Goal: Information Seeking & Learning: Learn about a topic

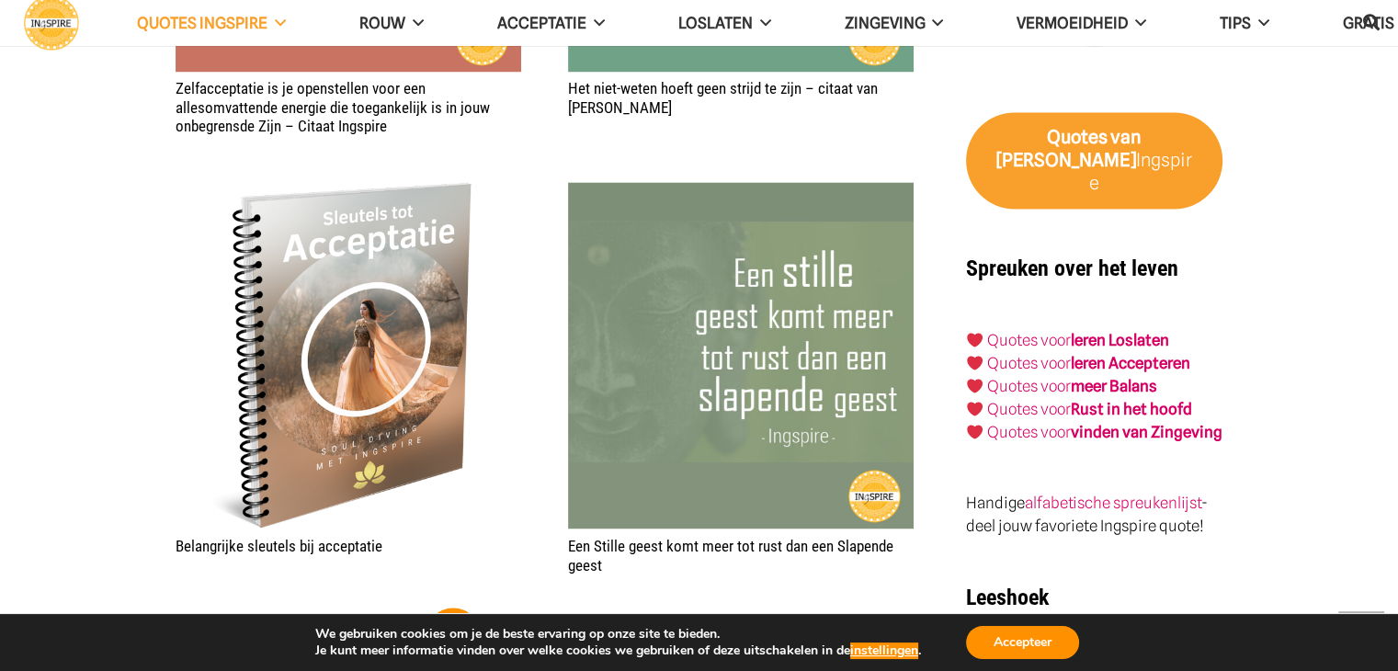
scroll to position [3218, 0]
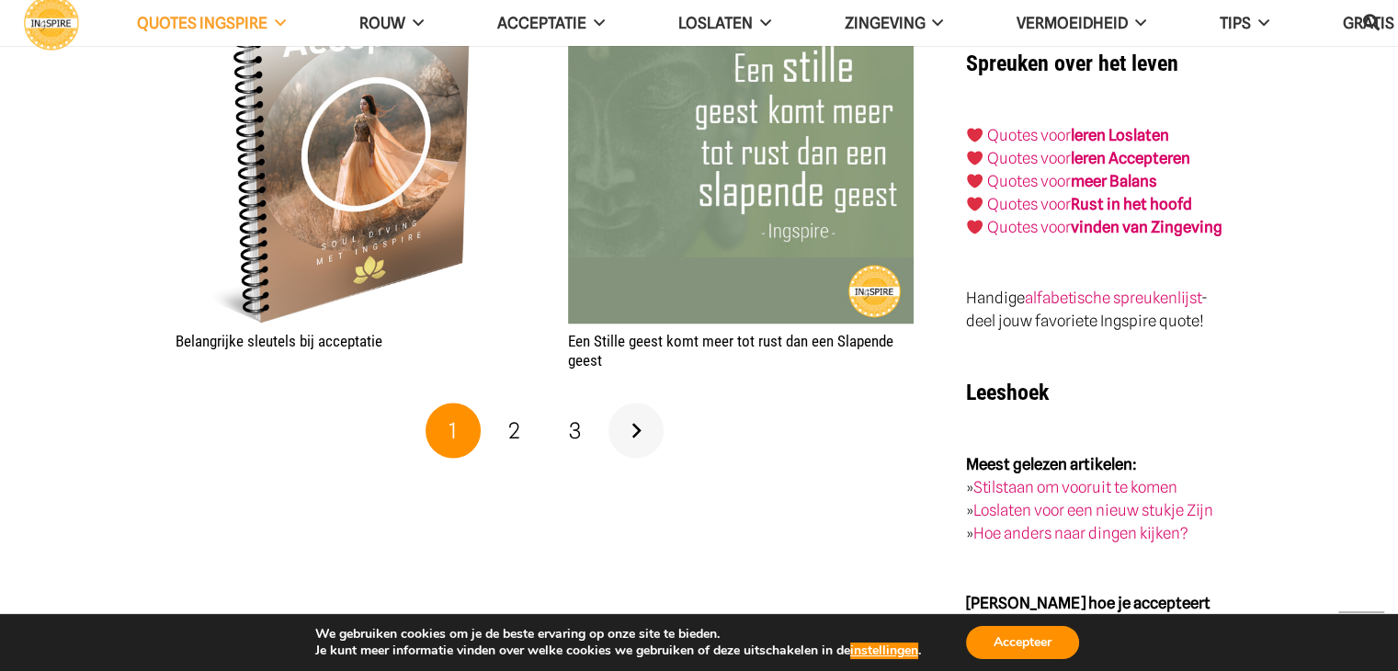
click at [631, 414] on link "Volgende" at bounding box center [636, 430] width 55 height 55
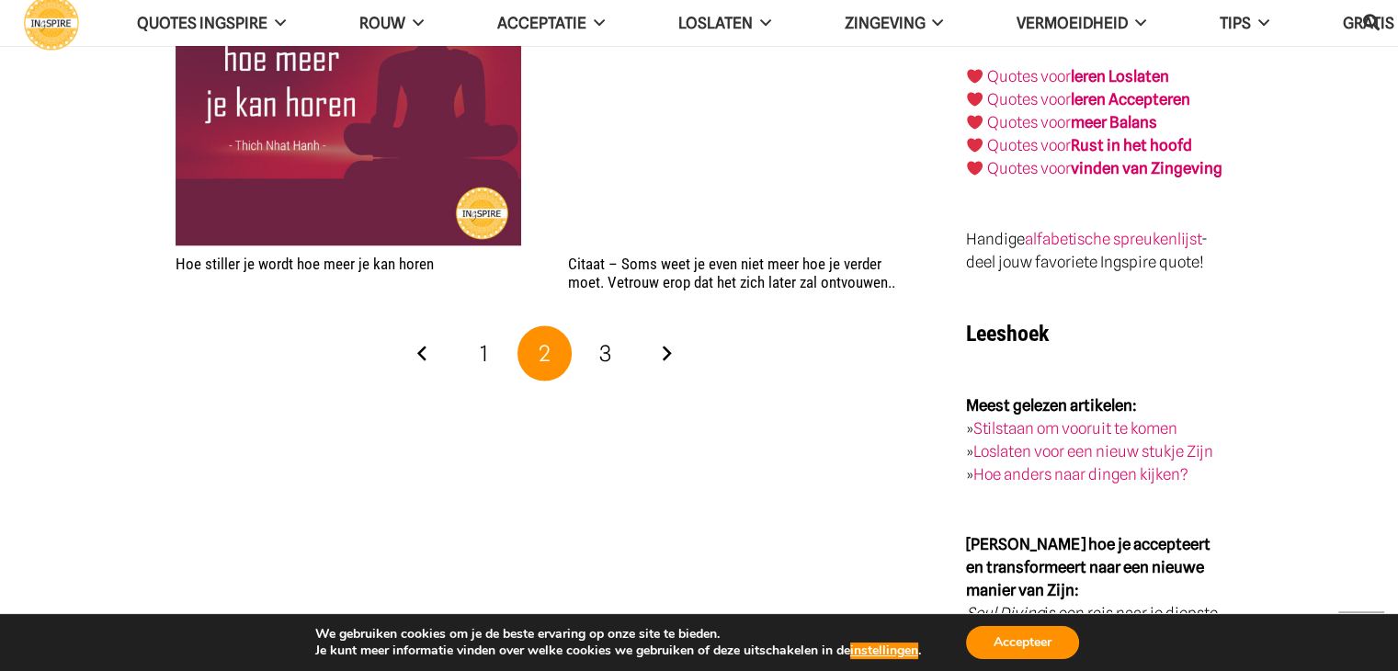
scroll to position [3310, 0]
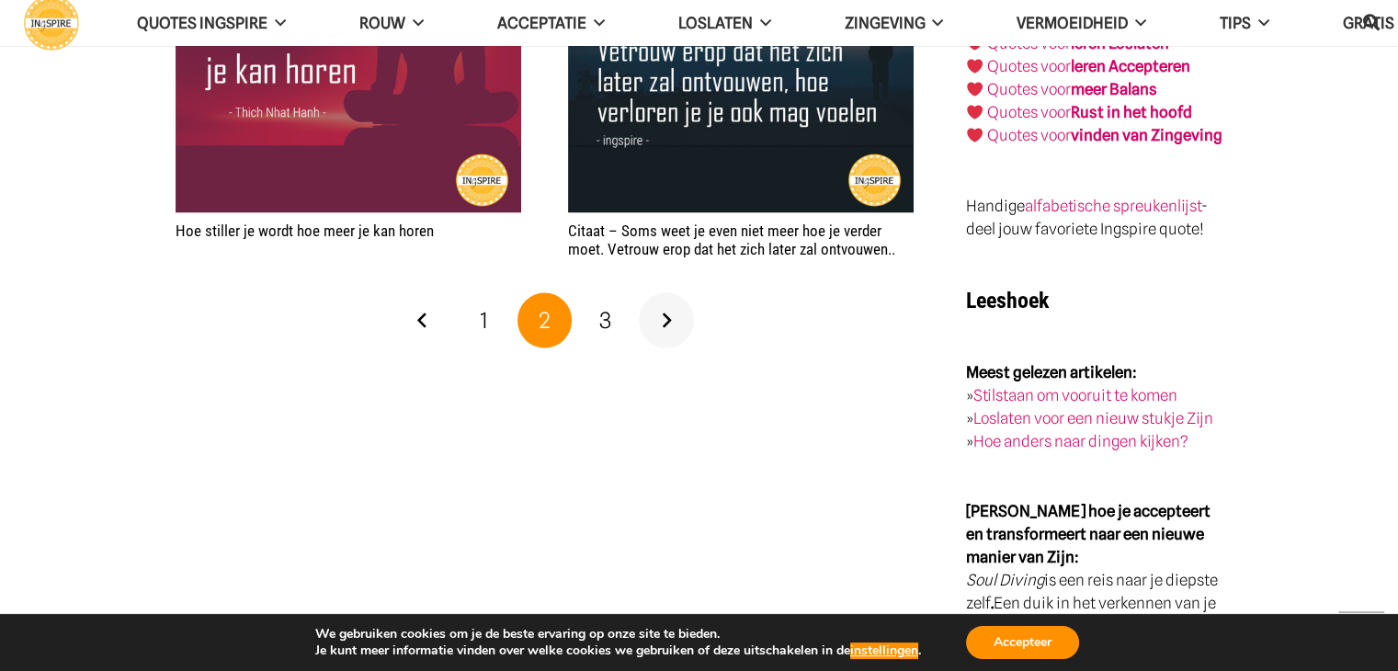
click at [666, 314] on link "Volgende" at bounding box center [666, 319] width 55 height 55
